Goal: Submit feedback/report problem

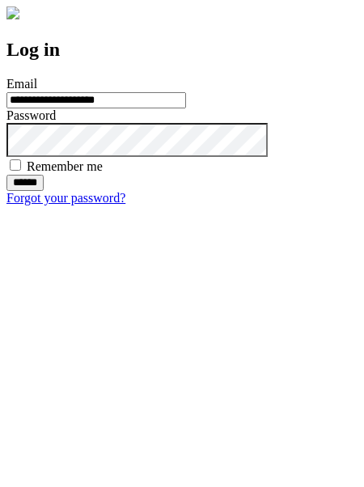
type input "**********"
click at [44, 191] on input "******" at bounding box center [24, 183] width 37 height 16
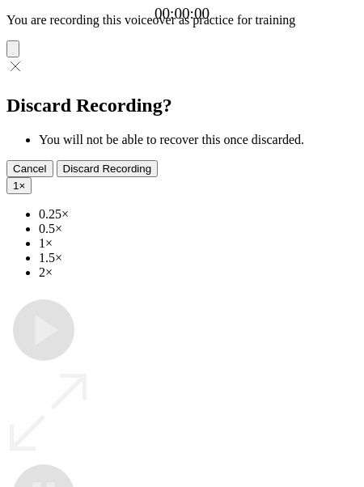
type input "**********"
